Goal: Browse casually

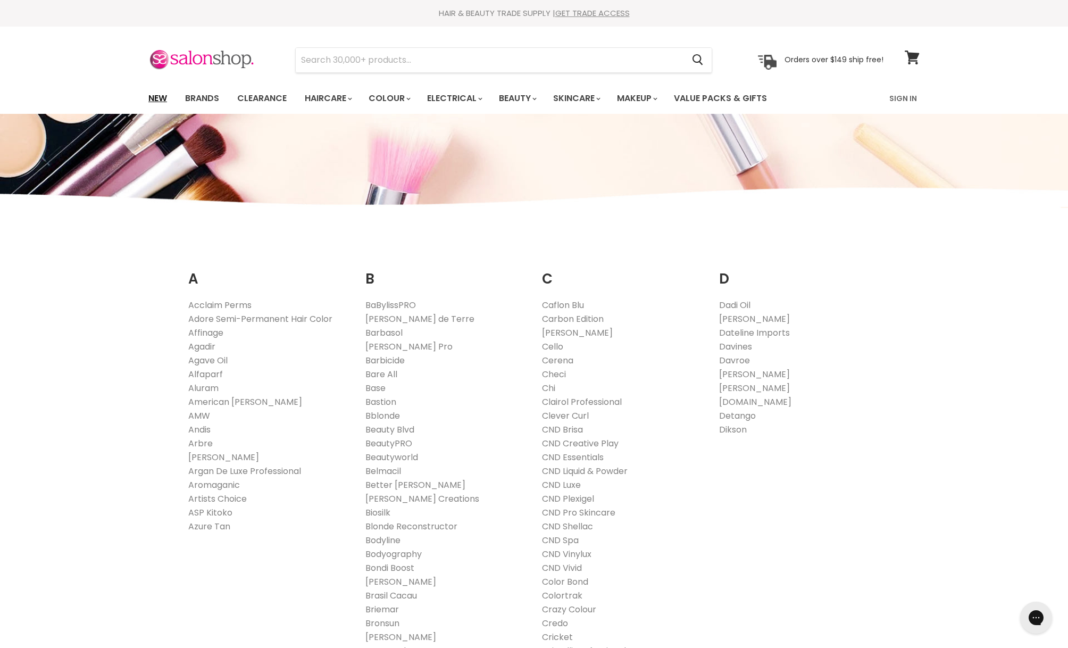
click at [156, 99] on link "New" at bounding box center [157, 98] width 35 height 22
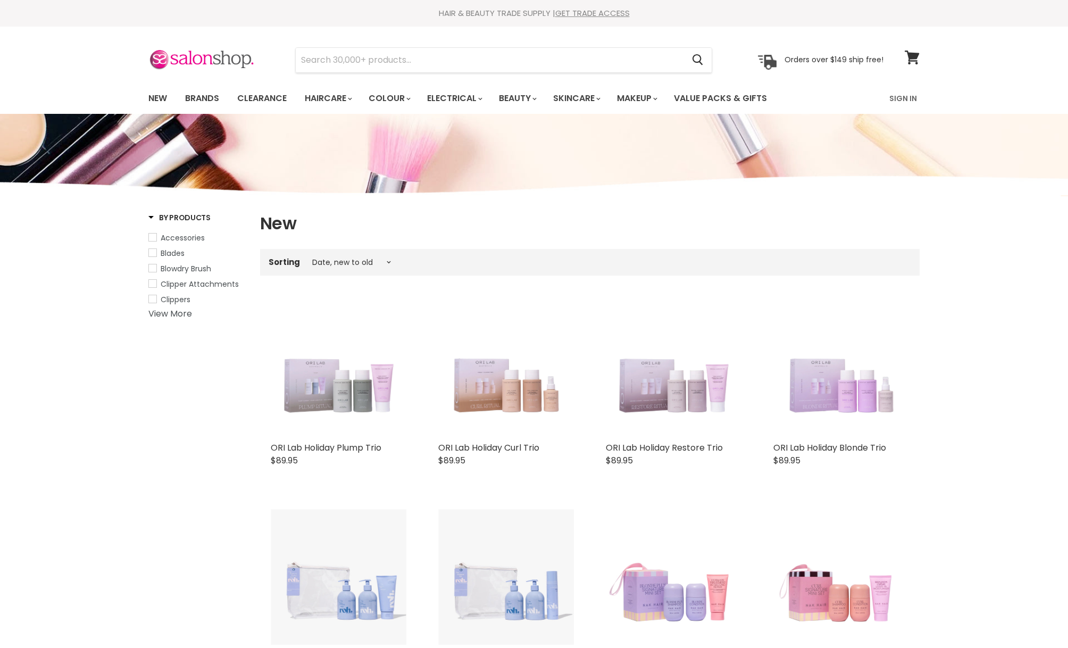
select select "created-descending"
click at [198, 97] on link "Brands" at bounding box center [202, 98] width 50 height 22
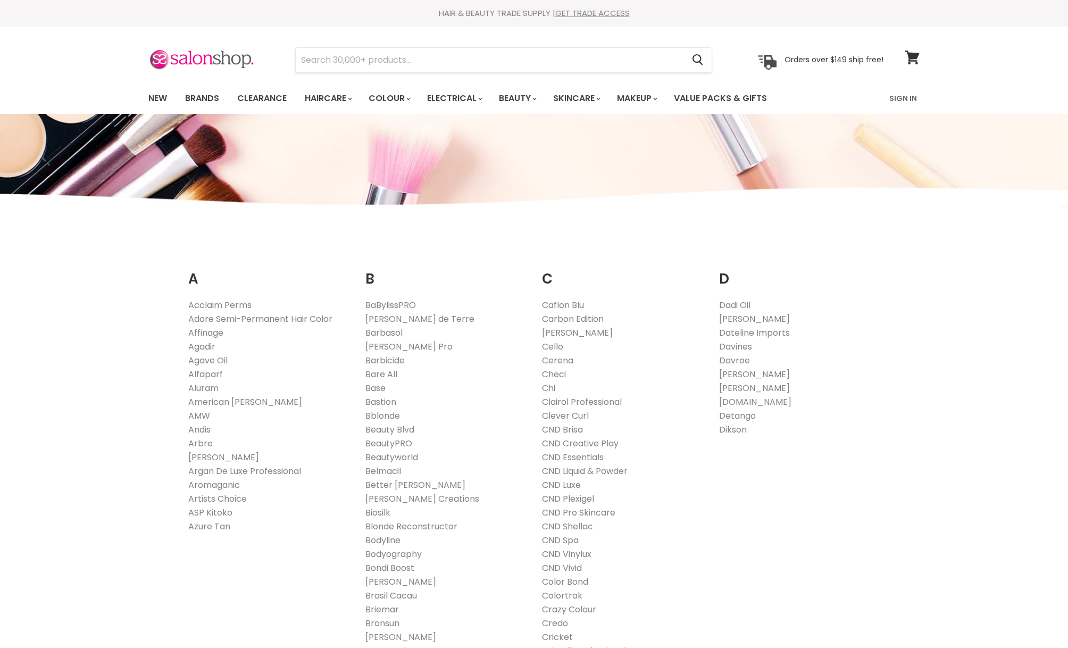
scroll to position [708, 0]
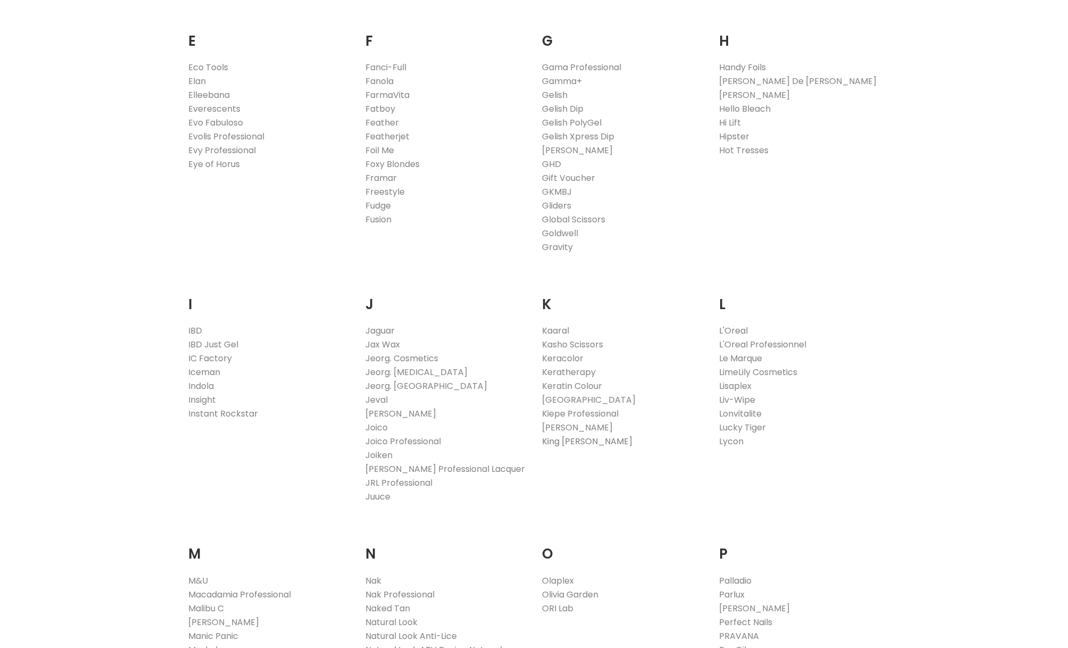
click at [565, 440] on link "King [PERSON_NAME]" at bounding box center [587, 441] width 90 height 12
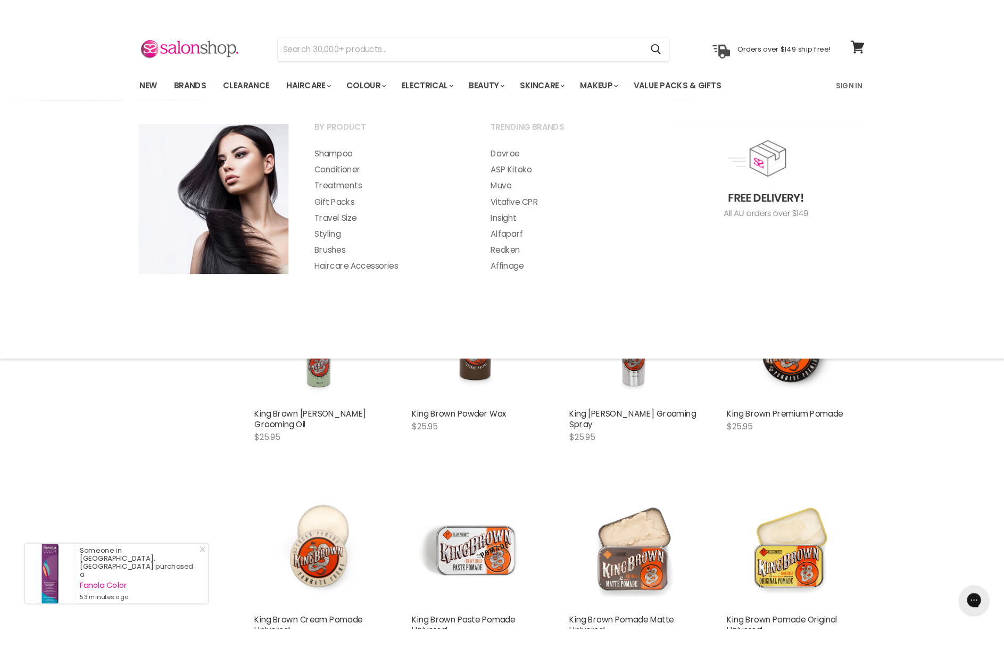
scroll to position [25, 0]
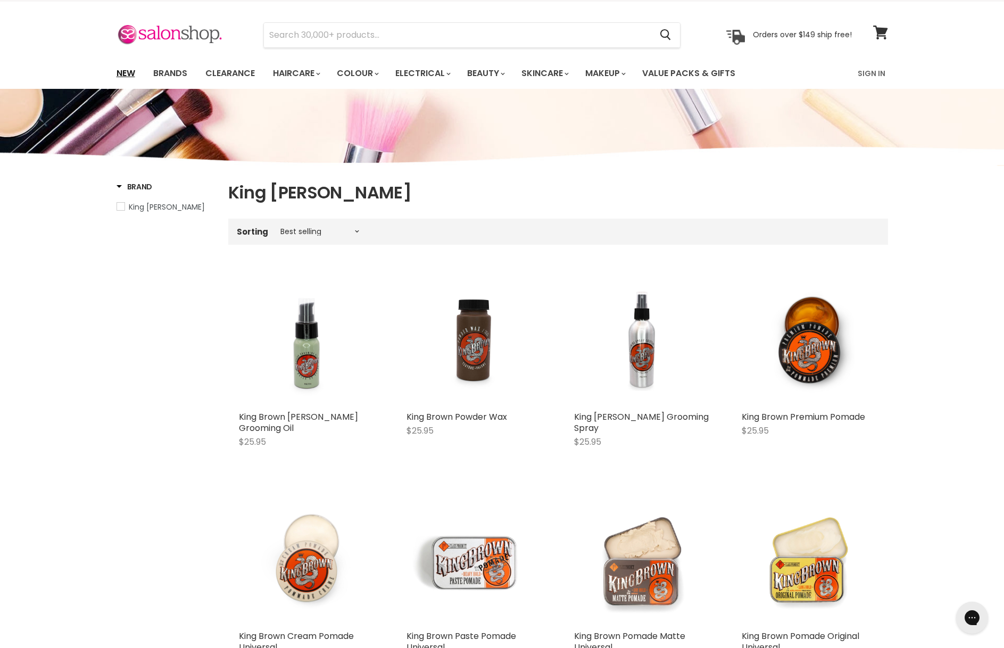
click at [122, 76] on link "New" at bounding box center [126, 73] width 35 height 22
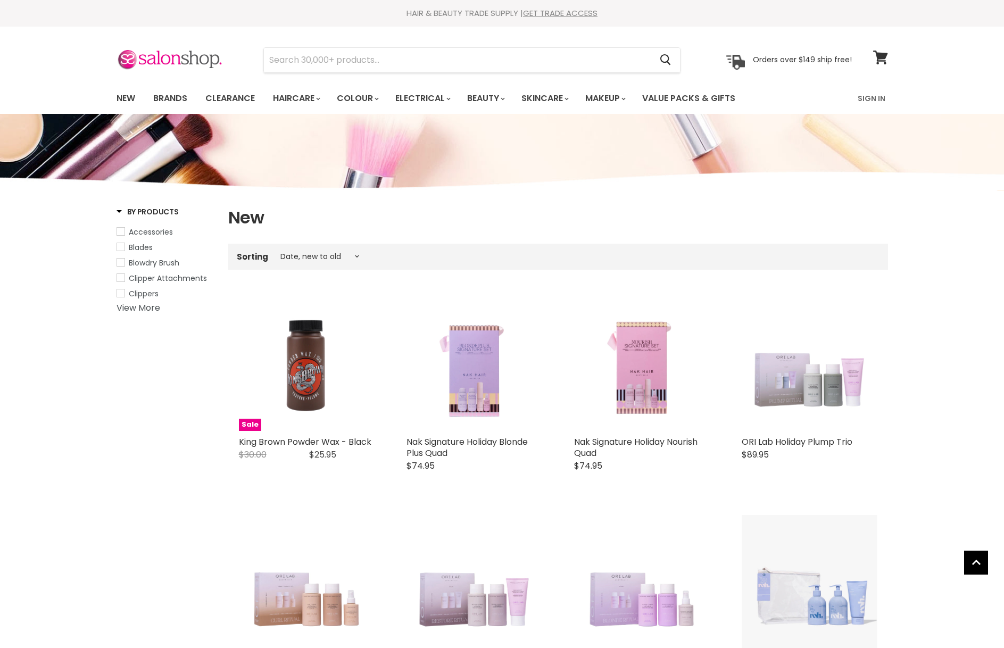
select select "created-descending"
drag, startPoint x: 201, startPoint y: 59, endPoint x: 217, endPoint y: 56, distance: 16.7
click at [201, 61] on img at bounding box center [169, 60] width 106 height 22
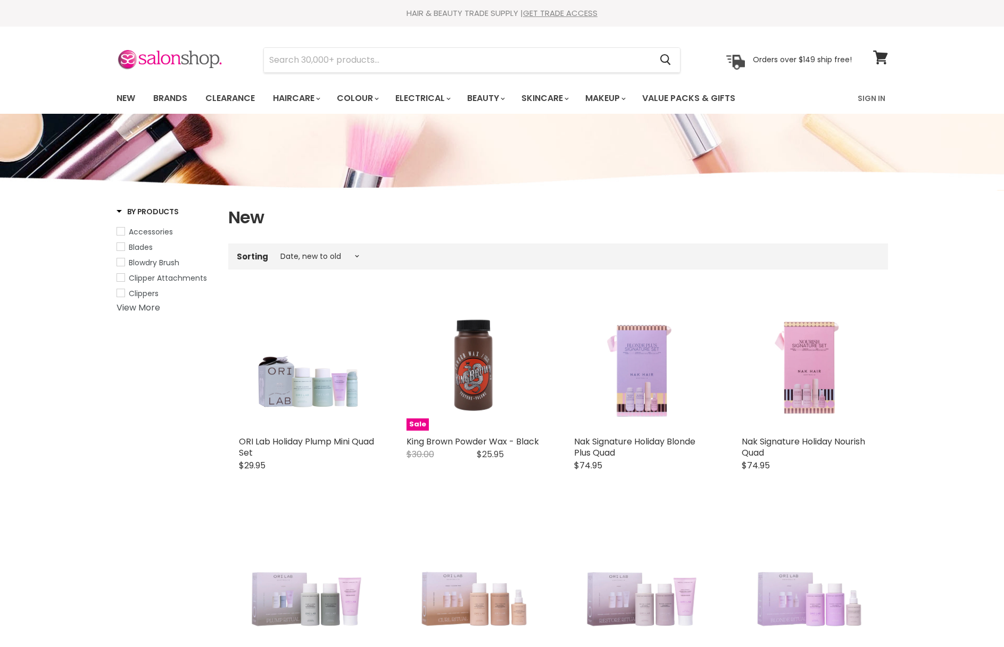
select select "created-descending"
click at [178, 59] on img at bounding box center [169, 60] width 106 height 22
